Goal: Information Seeking & Learning: Learn about a topic

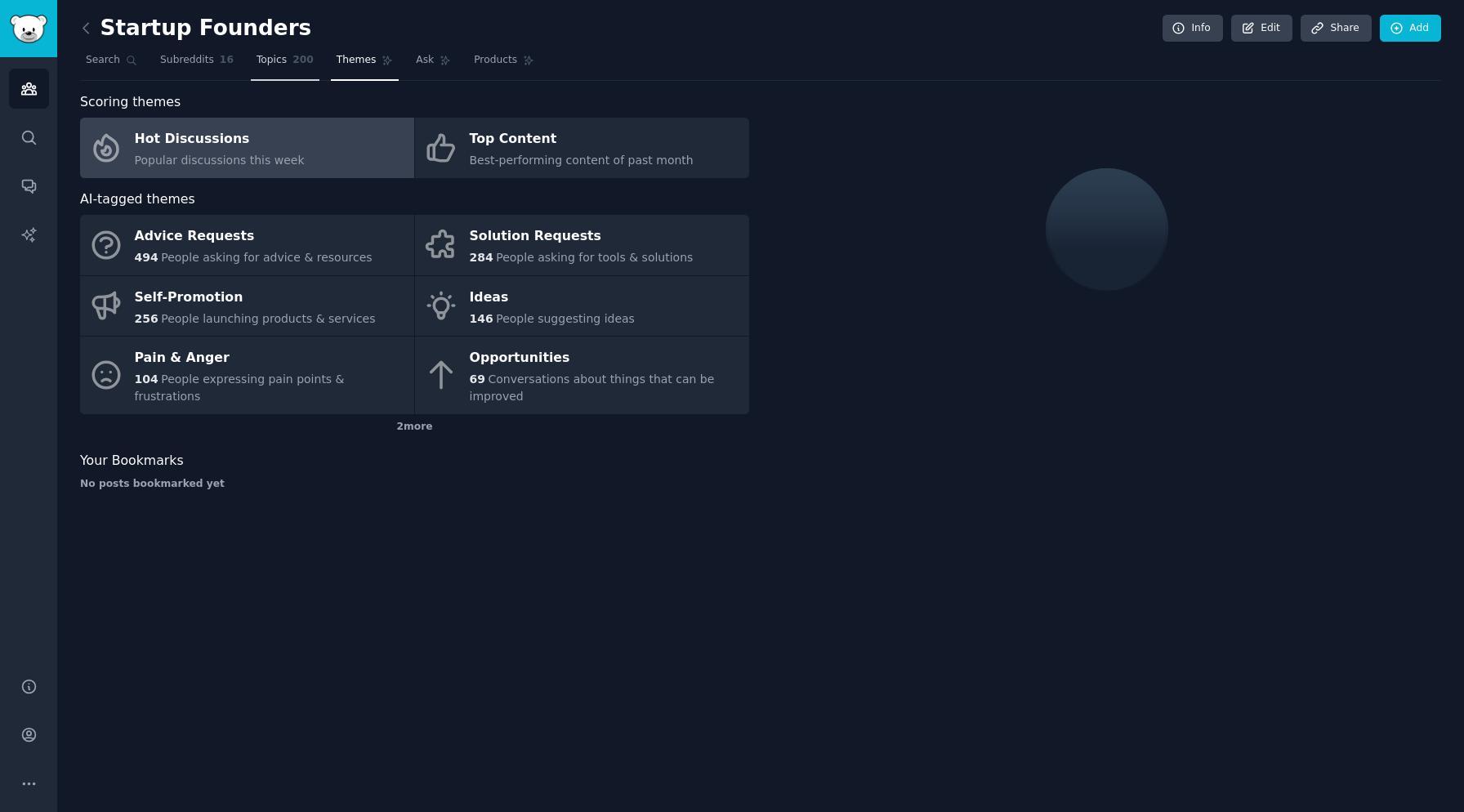
click at [272, 64] on span "Topics" at bounding box center [272, 60] width 31 height 14
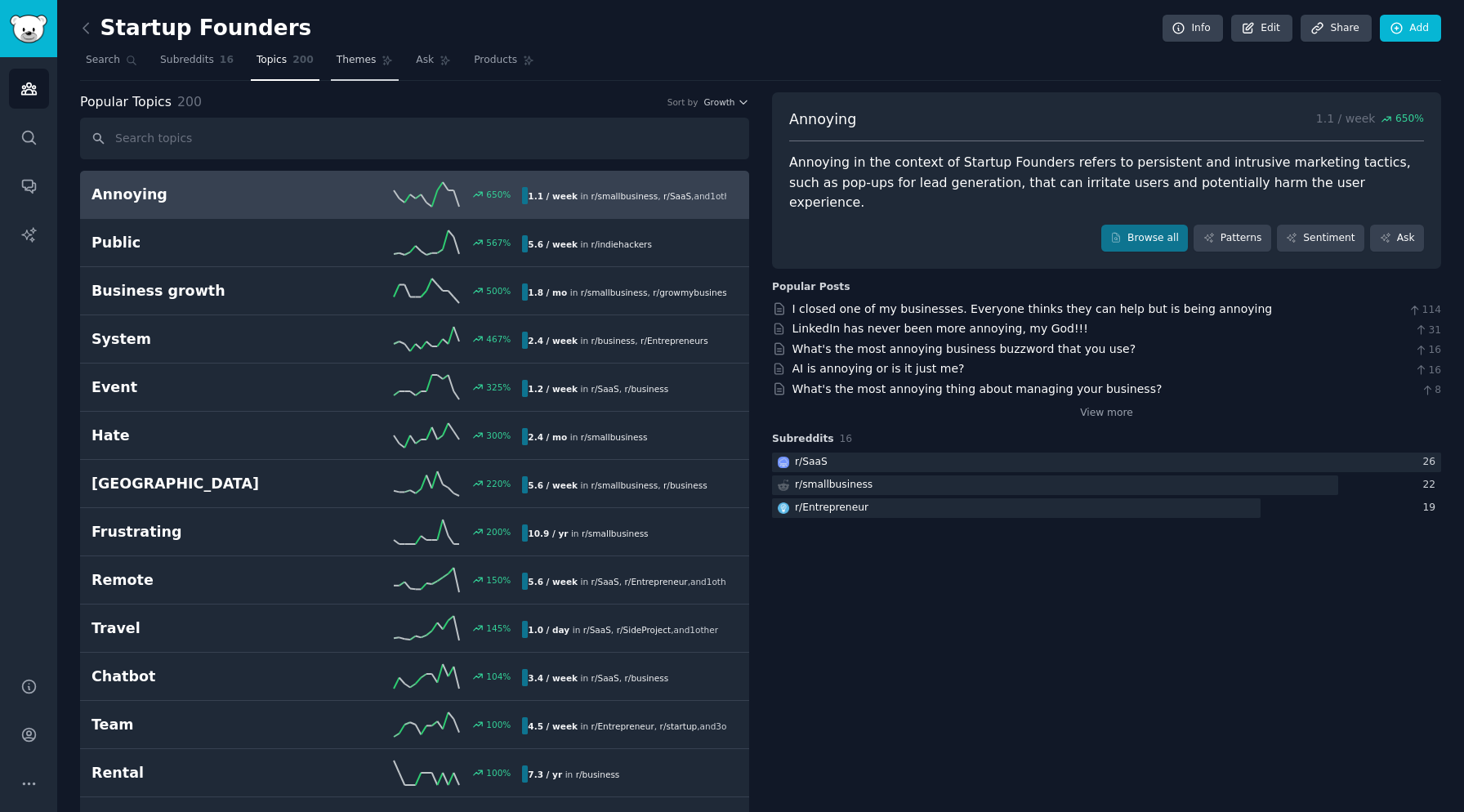
click at [373, 64] on link "Themes" at bounding box center [365, 64] width 69 height 33
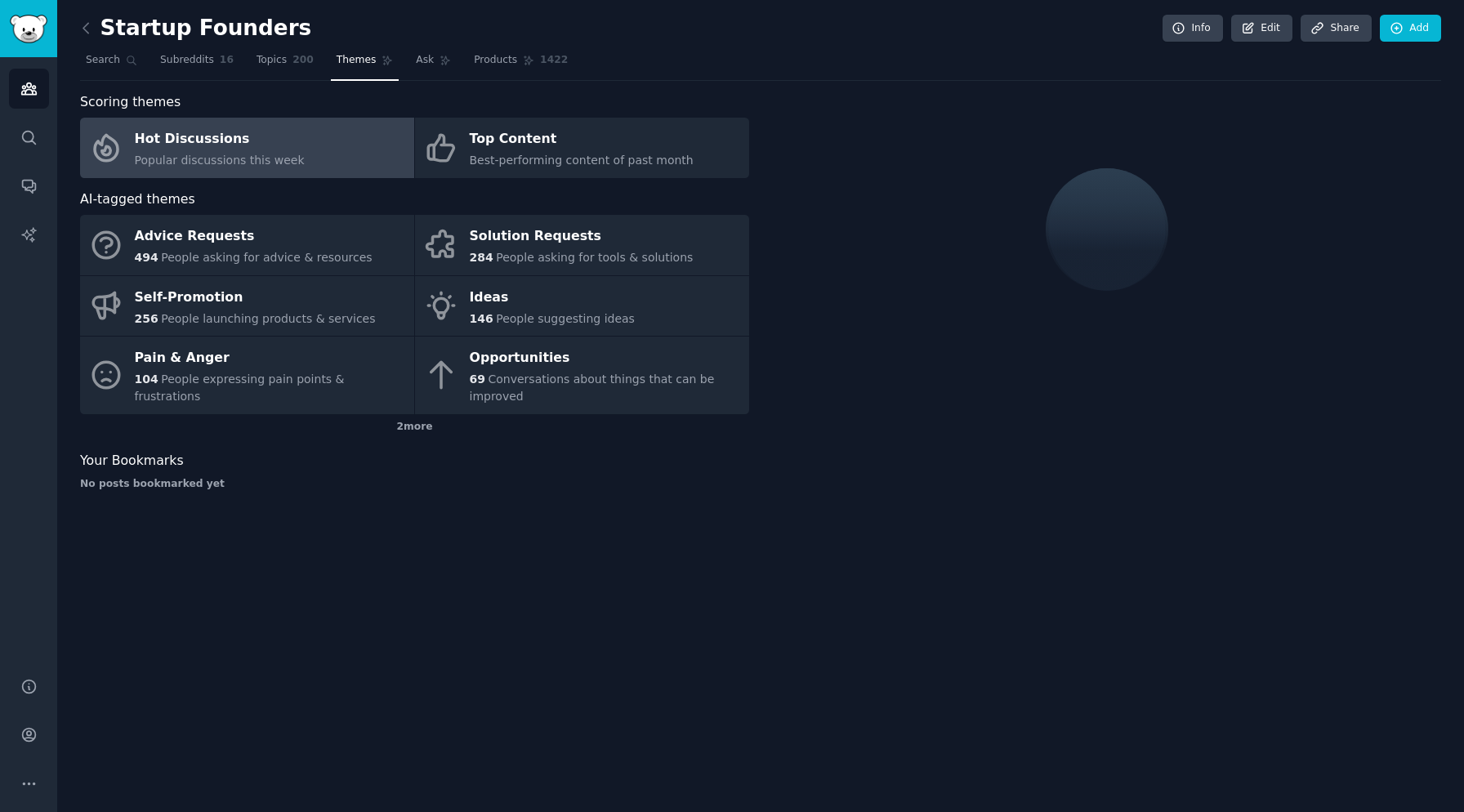
click at [343, 163] on link "Hot Discussions Popular discussions this week" at bounding box center [247, 148] width 334 height 60
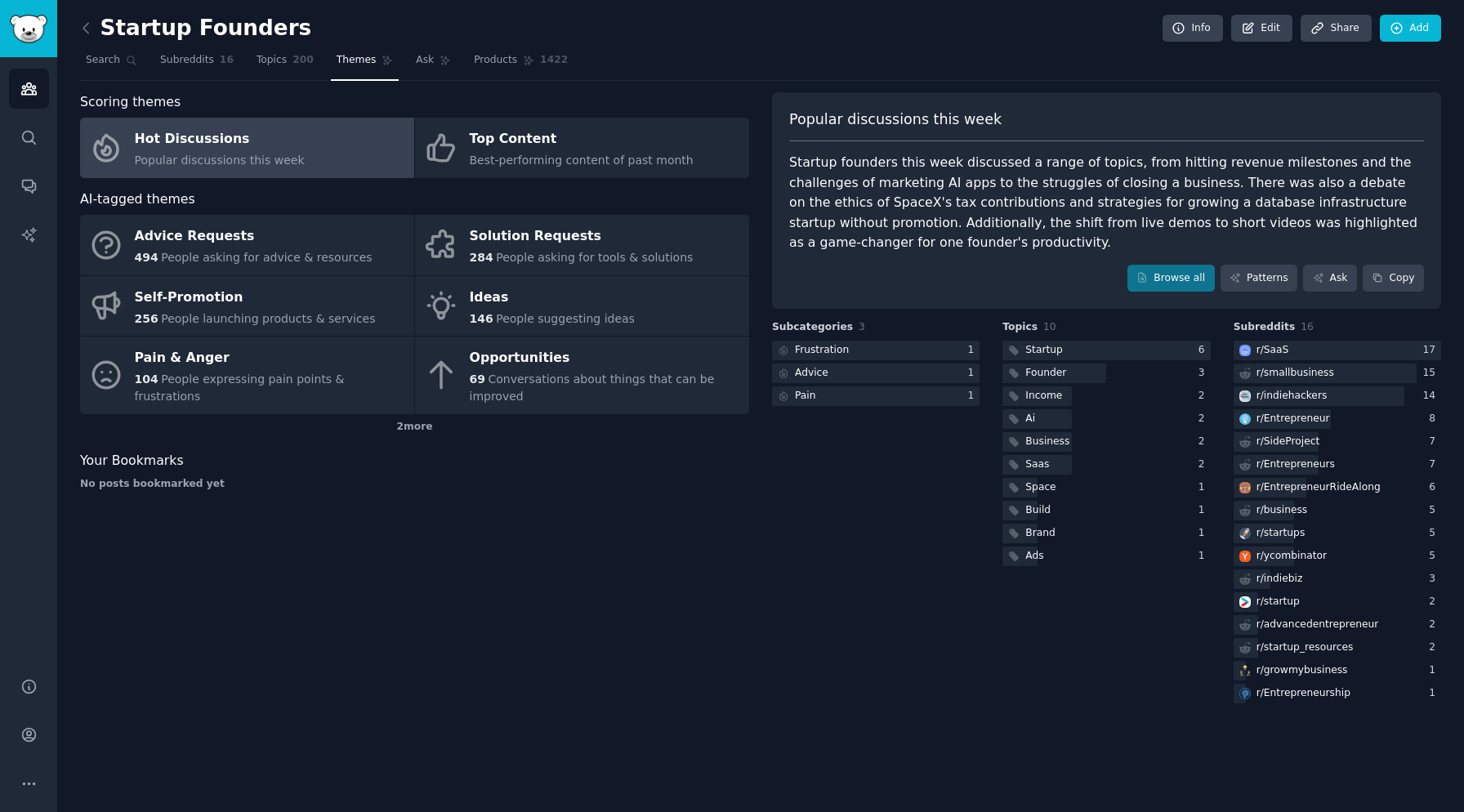
click at [289, 148] on div "Hot Discussions" at bounding box center [220, 139] width 170 height 26
click at [1110, 350] on div at bounding box center [1106, 350] width 207 height 20
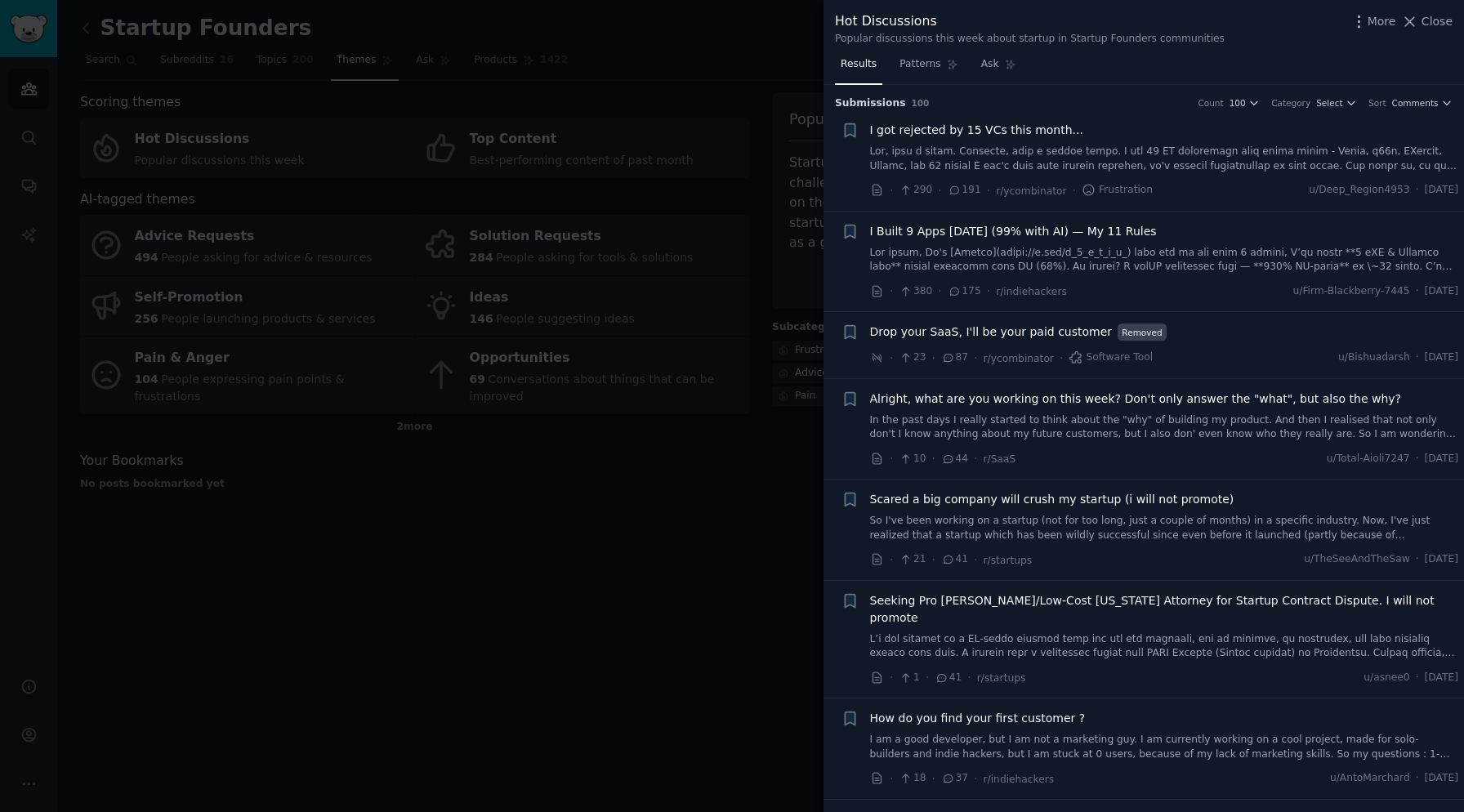
click at [748, 564] on div at bounding box center [732, 406] width 1464 height 812
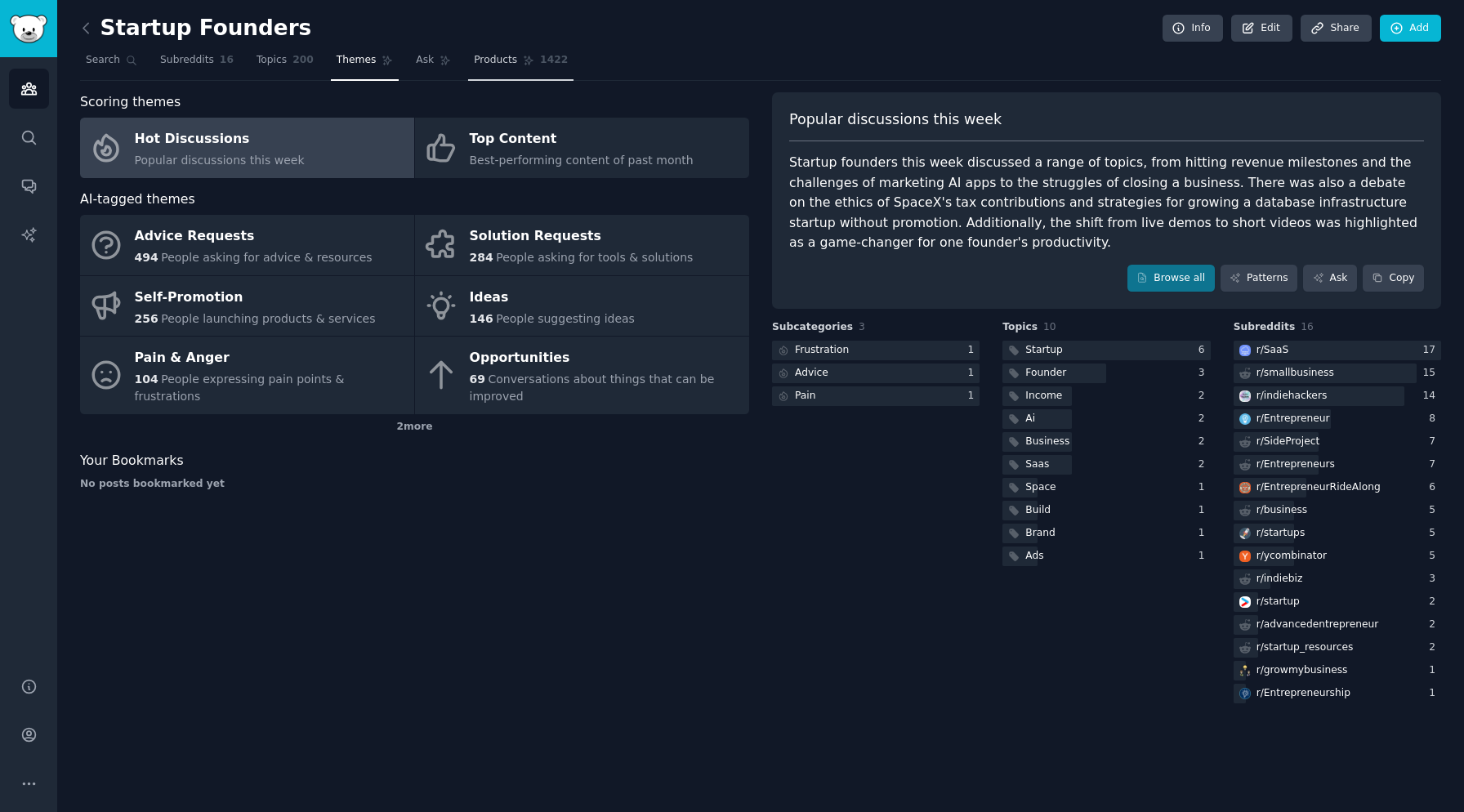
click at [468, 53] on link "Products 1422" at bounding box center [521, 64] width 105 height 33
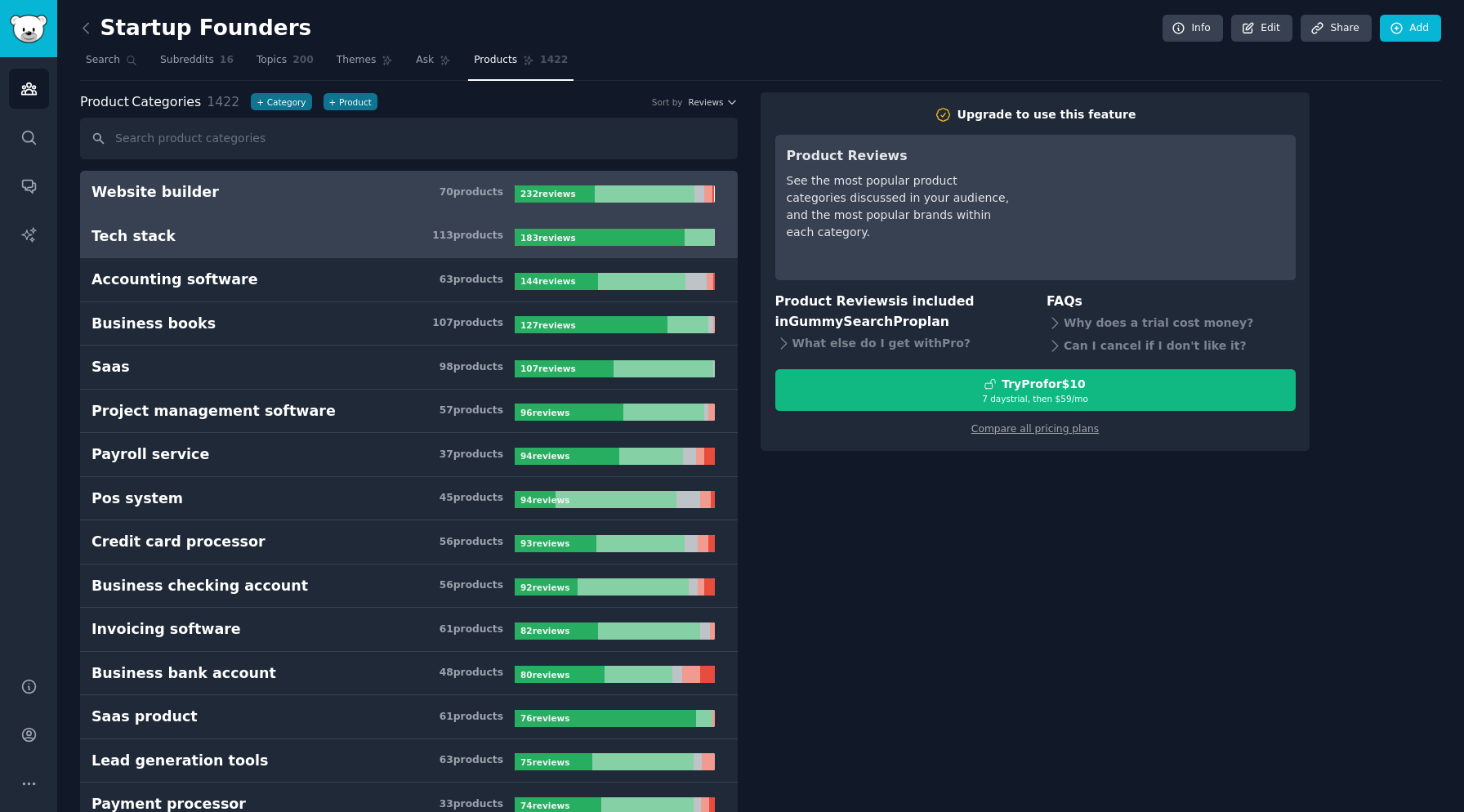
click at [305, 249] on link "Tech stack 113 product s 183 review s" at bounding box center [408, 237] width 658 height 44
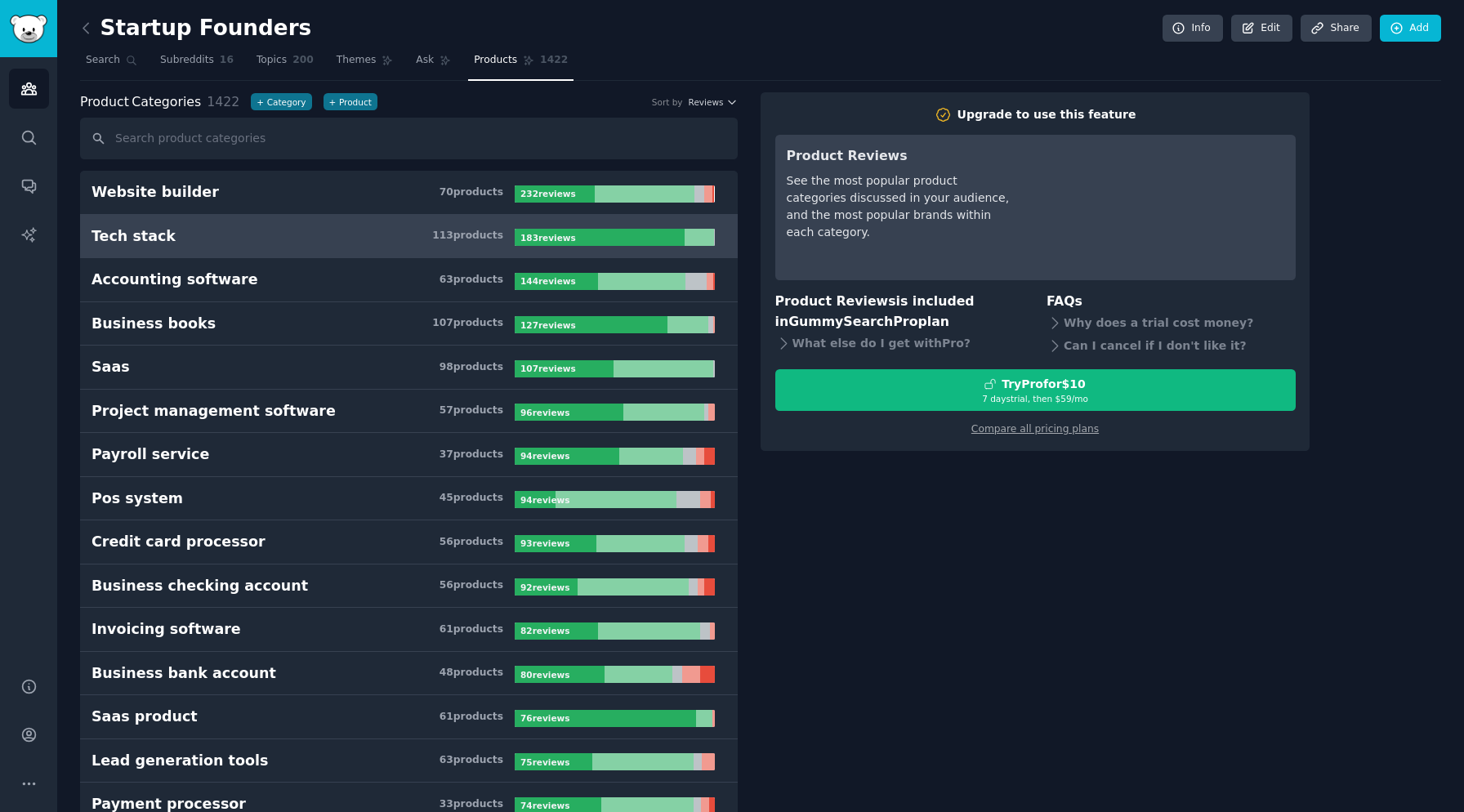
click at [372, 249] on link "Tech stack 113 product s 183 review s" at bounding box center [408, 237] width 658 height 44
